Goal: Information Seeking & Learning: Learn about a topic

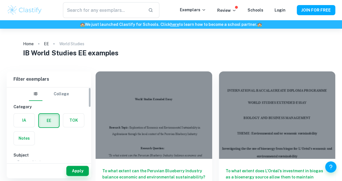
drag, startPoint x: 0, startPoint y: 0, endPoint x: 24, endPoint y: 123, distance: 125.2
click at [24, 123] on label "button" at bounding box center [24, 120] width 21 height 13
click at [0, 0] on input "radio" at bounding box center [0, 0] width 0 height 0
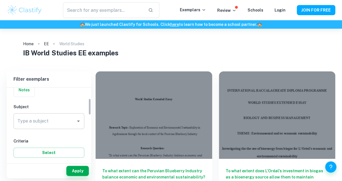
scroll to position [49, 0]
click at [26, 117] on input "World Studies" at bounding box center [44, 120] width 57 height 11
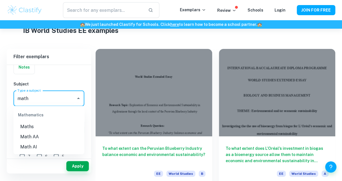
scroll to position [25, 0]
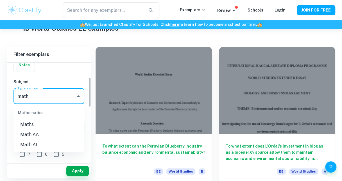
click at [29, 144] on li "Math AI" at bounding box center [48, 145] width 71 height 10
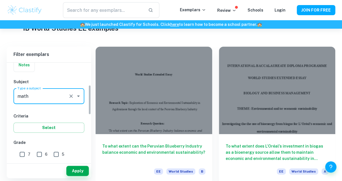
scroll to position [91, 0]
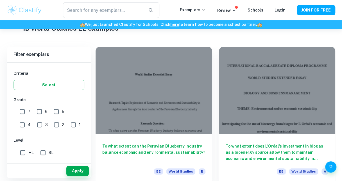
type input "Math AI"
click at [22, 112] on input "7" at bounding box center [22, 111] width 11 height 11
checkbox input "true"
click at [32, 84] on button "Select" at bounding box center [48, 85] width 71 height 10
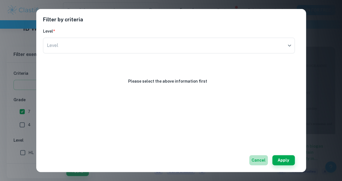
click at [255, 161] on button "Cancel" at bounding box center [258, 160] width 19 height 10
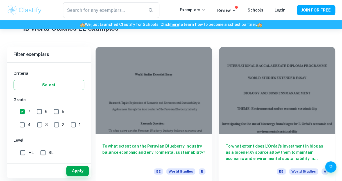
click at [43, 90] on div "IB College Category IA EE TOK Notes Subject Type a subject Math AI Type a subje…" at bounding box center [49, 133] width 84 height 325
click at [43, 89] on button "Select" at bounding box center [48, 85] width 71 height 10
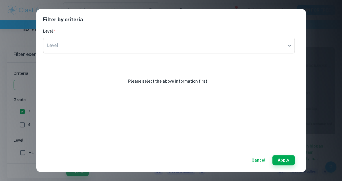
click at [64, 43] on body "We value your privacy We use cookies to enhance your browsing experience, serve…" at bounding box center [171, 94] width 342 height 181
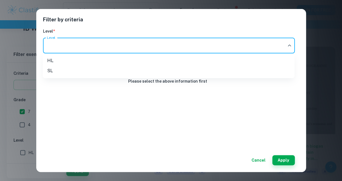
click at [62, 58] on li "HL" at bounding box center [169, 61] width 252 height 10
type input "HL"
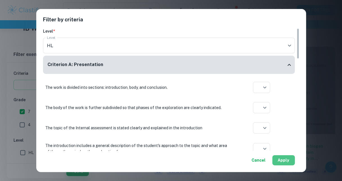
click at [282, 161] on button "Apply" at bounding box center [283, 160] width 22 height 10
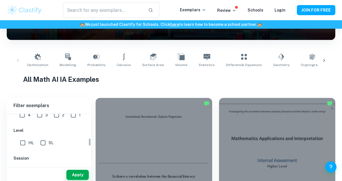
scroll to position [153, 0]
click at [23, 141] on input "HL" at bounding box center [22, 142] width 11 height 11
checkbox input "true"
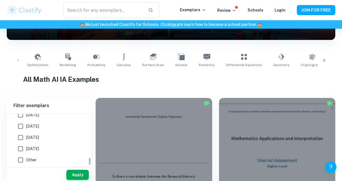
scroll to position [222, 0]
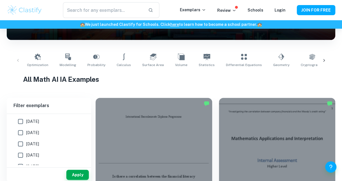
click at [24, 123] on input "[DATE]" at bounding box center [20, 121] width 11 height 11
checkbox input "true"
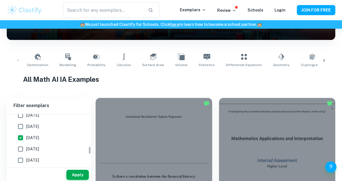
scroll to position [193, 0]
click at [22, 126] on input "[DATE]" at bounding box center [20, 127] width 11 height 11
checkbox input "true"
click at [22, 136] on input "[DATE]" at bounding box center [20, 138] width 11 height 11
checkbox input "true"
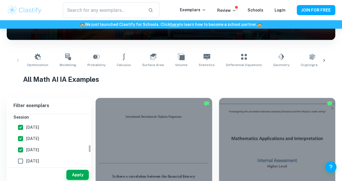
click at [23, 158] on input "[DATE]" at bounding box center [20, 160] width 11 height 11
checkbox input "true"
click at [74, 171] on button "Apply" at bounding box center [77, 175] width 22 height 10
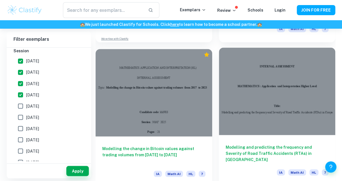
scroll to position [430, 0]
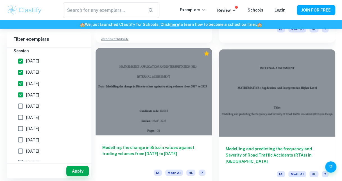
click at [114, 150] on h6 "Modelling the change in Bitcoin values against trading volumes from [DATE] to […" at bounding box center [153, 153] width 103 height 19
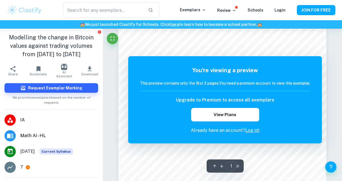
scroll to position [44, 0]
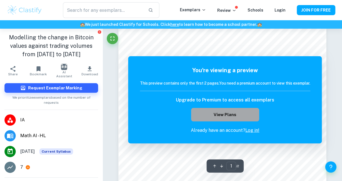
click at [212, 113] on button "View Plans" at bounding box center [225, 114] width 68 height 13
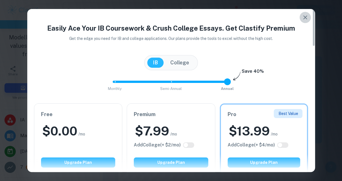
click at [306, 13] on button "button" at bounding box center [305, 17] width 11 height 11
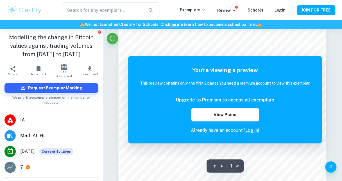
scroll to position [47, 0]
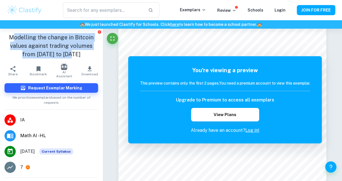
drag, startPoint x: 74, startPoint y: 55, endPoint x: 3, endPoint y: 36, distance: 73.2
click at [3, 36] on div "Modelling the change in Bitcoin values against trading volumes from [DATE] to […" at bounding box center [51, 46] width 103 height 34
copy h1 "Modelling the change in Bitcoin values against trading volumes from [DATE] to […"
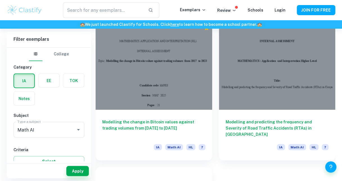
scroll to position [460, 0]
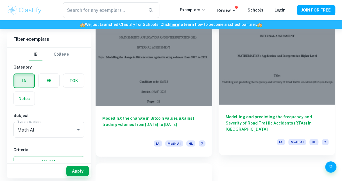
click at [255, 120] on h6 "Modelling and predicting the frequency and Severity of Road Traffic Accidents (…" at bounding box center [277, 123] width 103 height 19
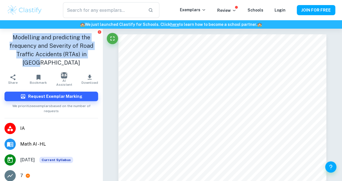
drag, startPoint x: 92, startPoint y: 54, endPoint x: 3, endPoint y: 39, distance: 90.6
click at [3, 39] on div "Modelling and predicting the frequency and Severity of Road Traffic Accidents (…" at bounding box center [51, 50] width 103 height 43
copy h1 "Modelling and predicting the frequency and Severity of Road Traffic Accidents (…"
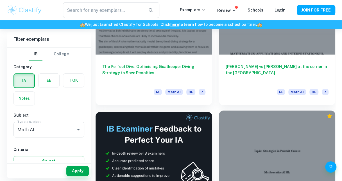
scroll to position [221, 0]
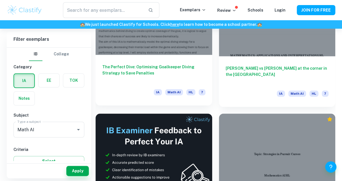
click at [141, 67] on h6 "The Perfect Dive: Optimising Goalkeeper Diving Strategy to Save Penalties" at bounding box center [153, 73] width 103 height 19
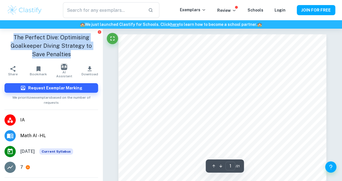
drag, startPoint x: 72, startPoint y: 55, endPoint x: 7, endPoint y: 38, distance: 67.7
click at [7, 38] on h1 "The Perfect Dive: Optimising Goalkeeper Diving Strategy to Save Penalties" at bounding box center [51, 45] width 94 height 25
copy h1 "The Perfect Dive: Optimising Goalkeeper Diving Strategy to Save Penalties"
